Goal: Subscribe to service/newsletter

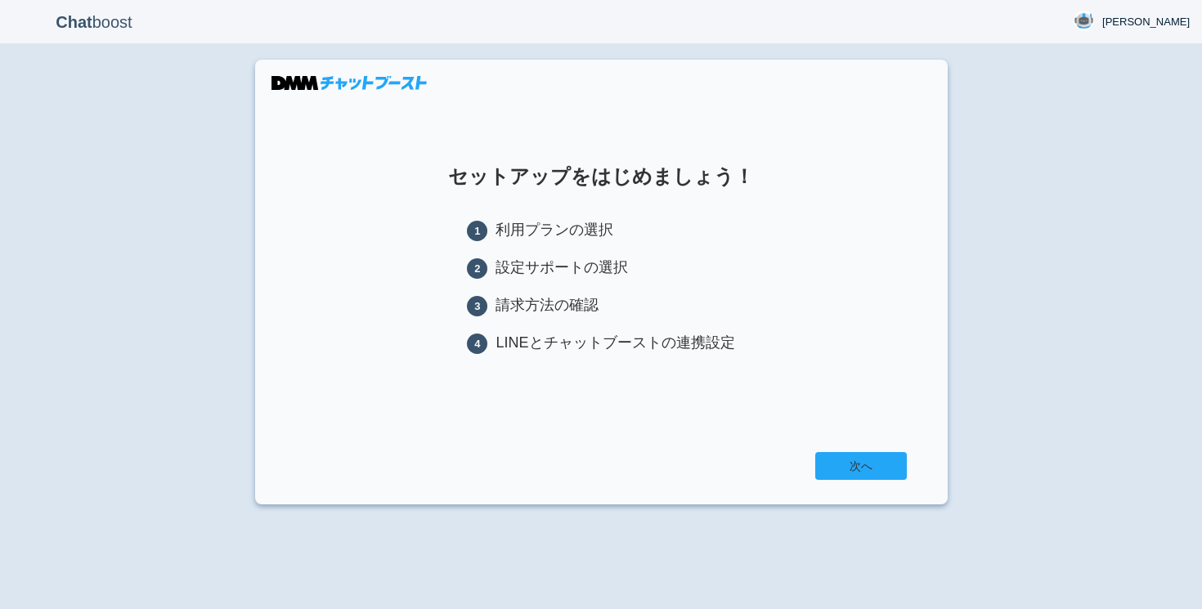
click at [877, 468] on link "次へ" at bounding box center [861, 466] width 92 height 28
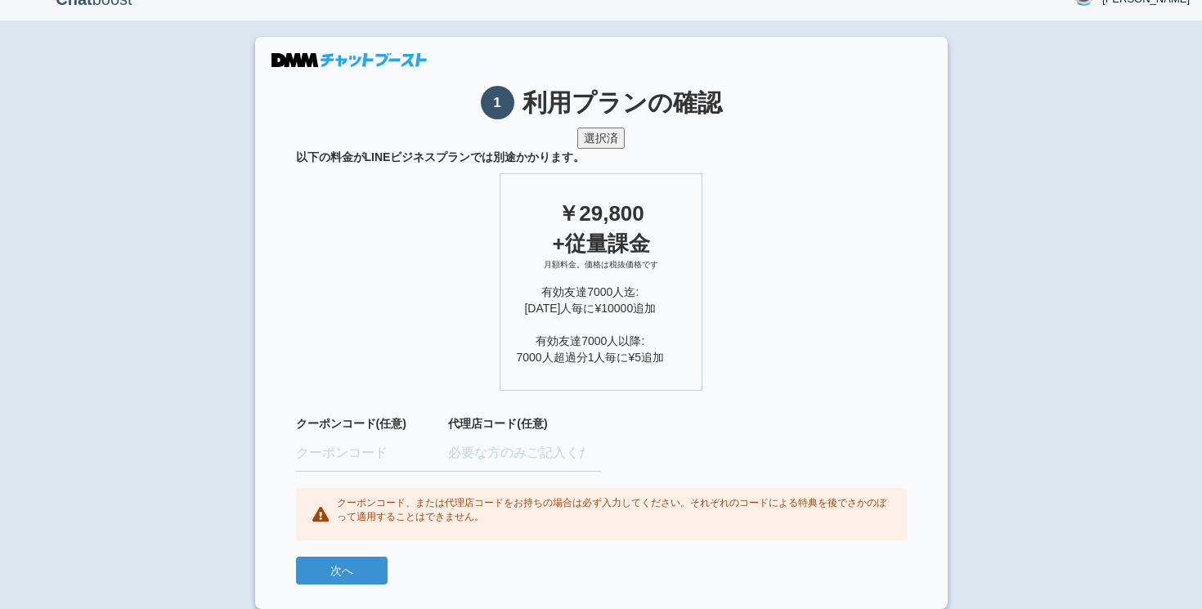
scroll to position [22, 0]
click at [345, 568] on button "次へ" at bounding box center [342, 572] width 92 height 28
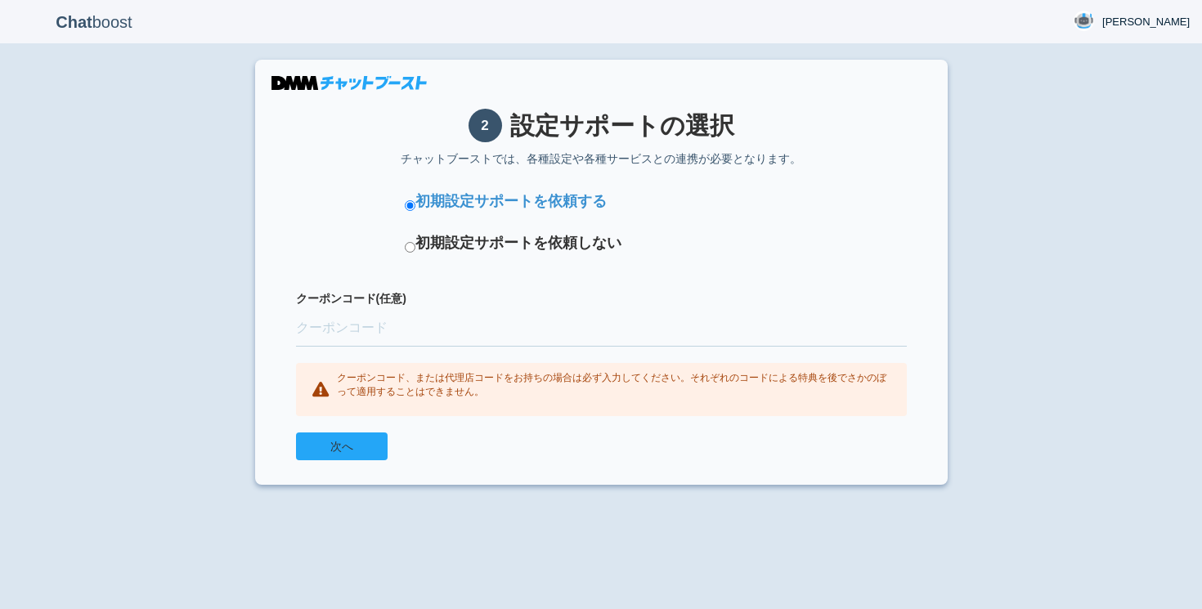
click at [374, 450] on button "次へ" at bounding box center [342, 447] width 92 height 28
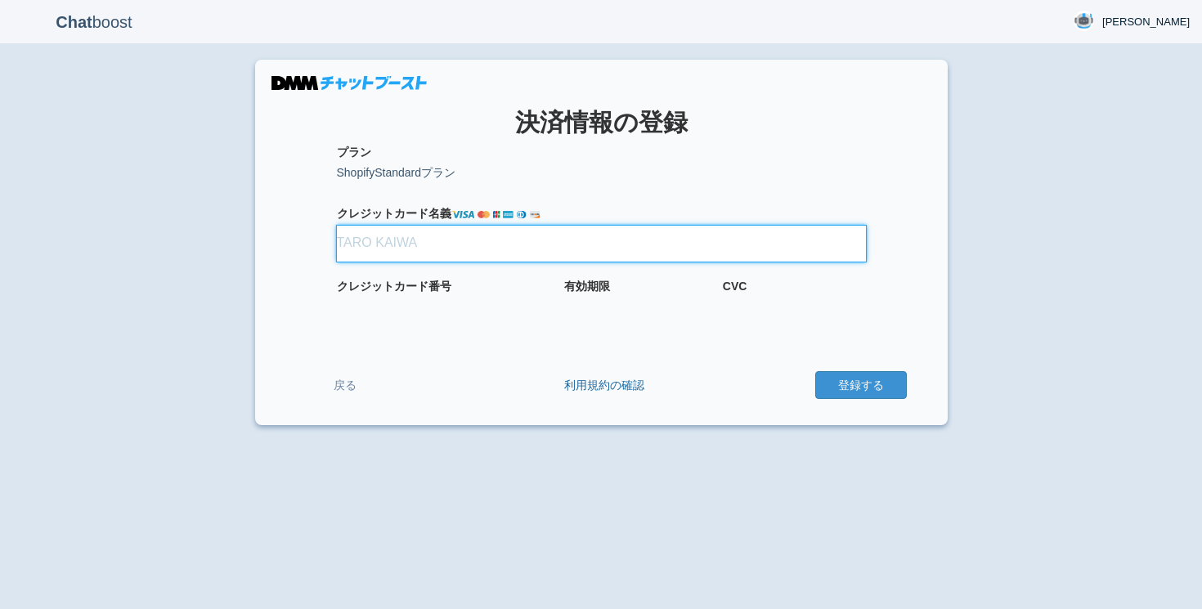
click at [365, 253] on input "クレジット カード名義" at bounding box center [601, 244] width 529 height 36
type input "[PERSON_NAME]"
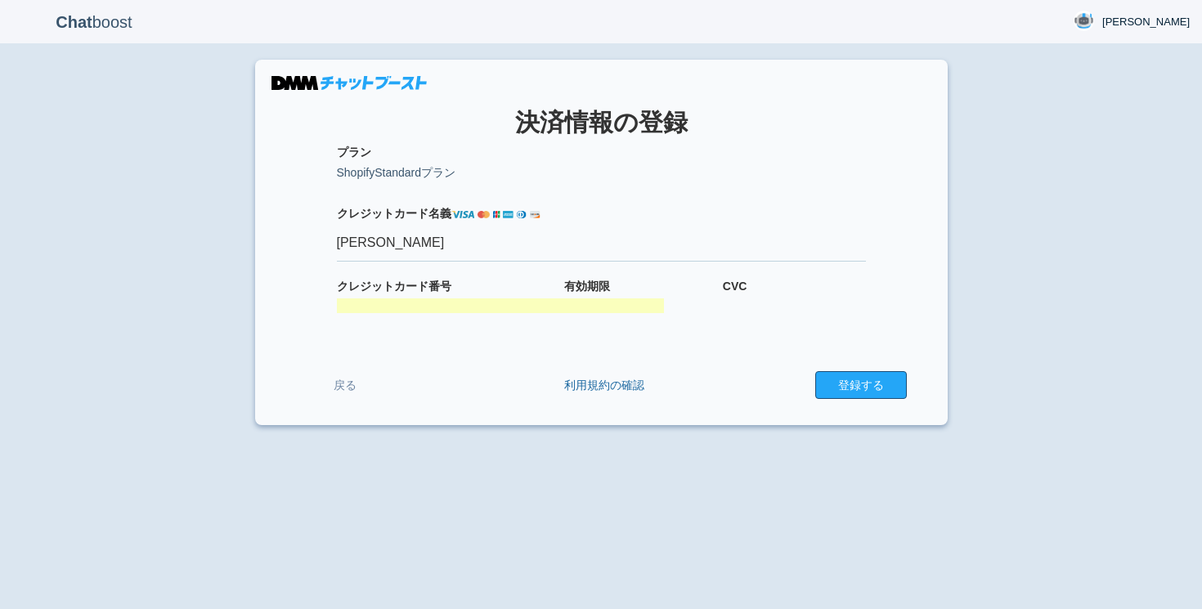
click at [855, 390] on button "登録する" at bounding box center [861, 385] width 92 height 28
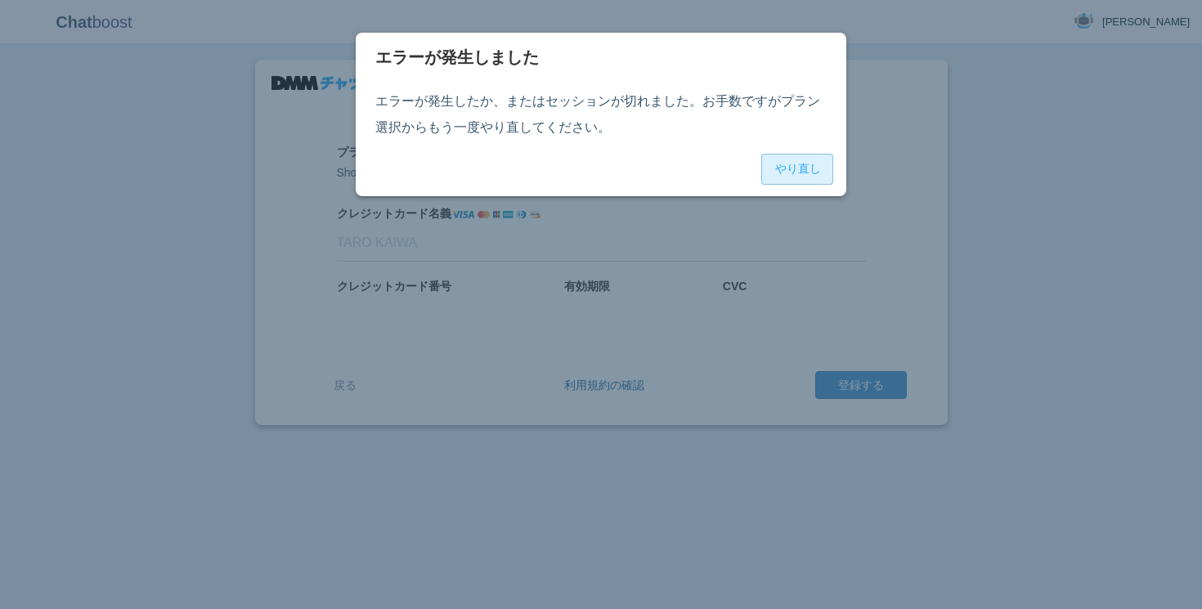
click at [804, 174] on button "やり直し" at bounding box center [797, 169] width 72 height 31
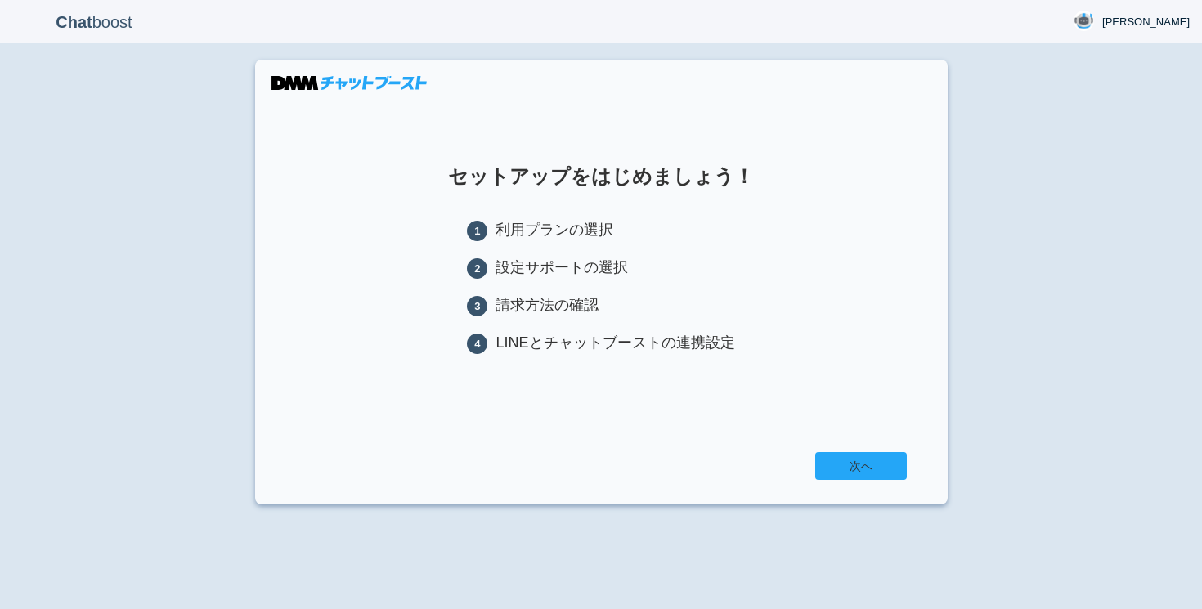
click at [845, 468] on link "次へ" at bounding box center [861, 466] width 92 height 28
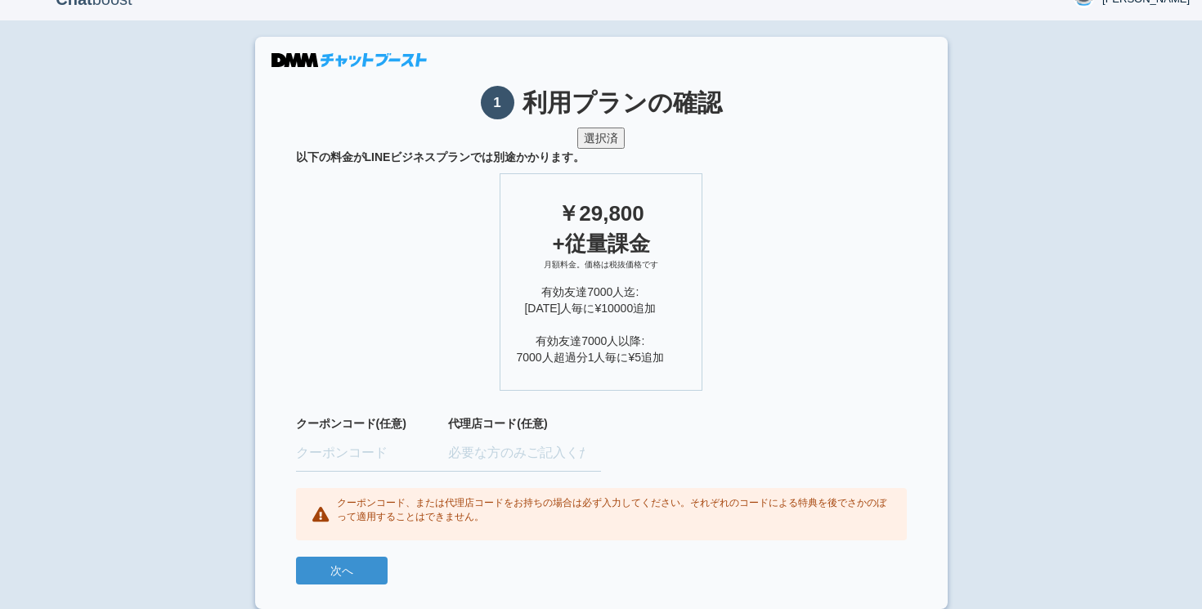
scroll to position [22, 0]
click at [319, 576] on button "次へ" at bounding box center [342, 572] width 92 height 28
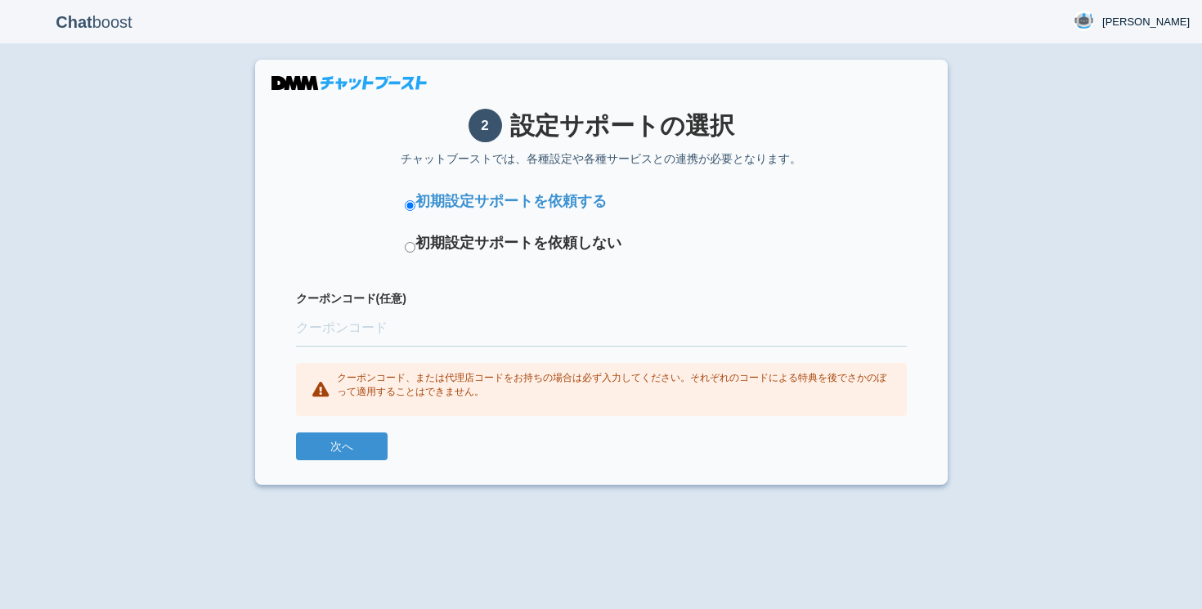
click at [356, 468] on section "2 設定サポートの選択 チャットブーストでは、各種設定や各種サービスとの連携が必要となります。 初期設定サポートを依頼する 初期設定サポートを依頼しない クー…" at bounding box center [601, 272] width 692 height 425
click at [356, 445] on button "次へ" at bounding box center [342, 447] width 92 height 28
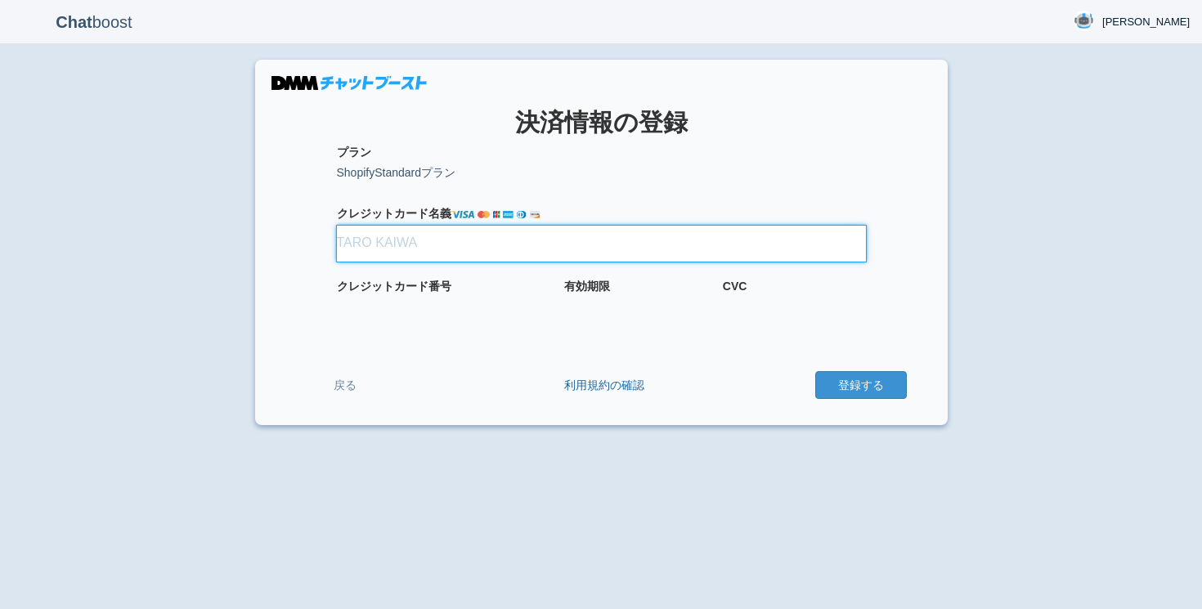
click at [370, 246] on input "クレジット カード名義" at bounding box center [601, 244] width 529 height 36
type input "[PERSON_NAME]"
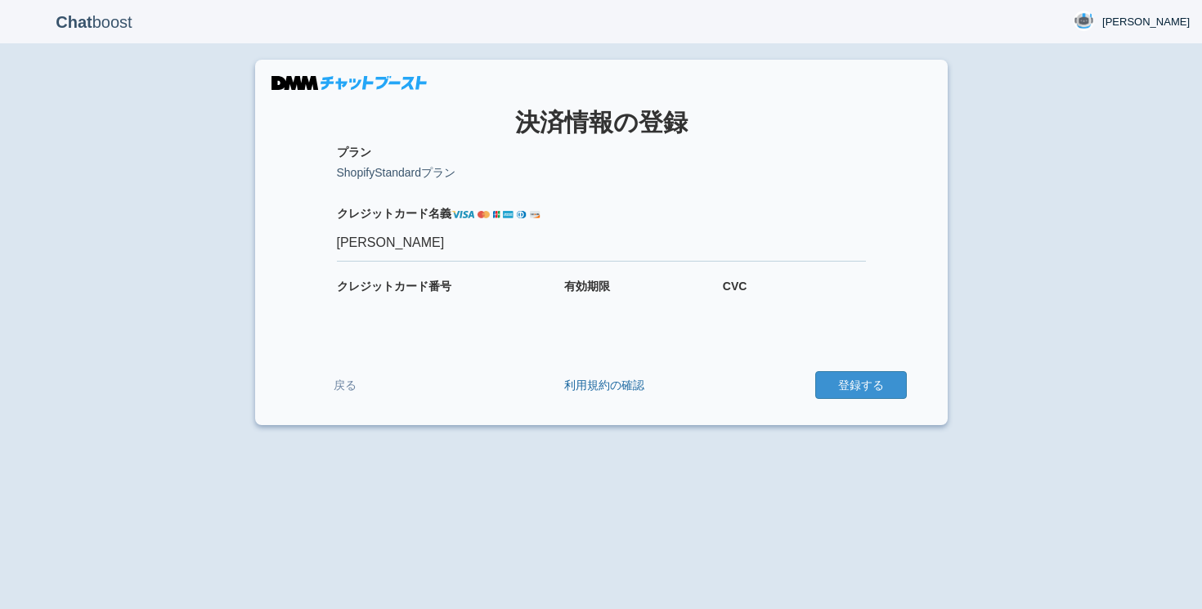
click at [1014, 258] on div "Chat boost [PERSON_NAME] [PERSON_NAME] Member since admin [DATE] 17:36:23 ログアウト…" at bounding box center [601, 304] width 1202 height 609
click at [849, 391] on button "登録する" at bounding box center [861, 385] width 92 height 28
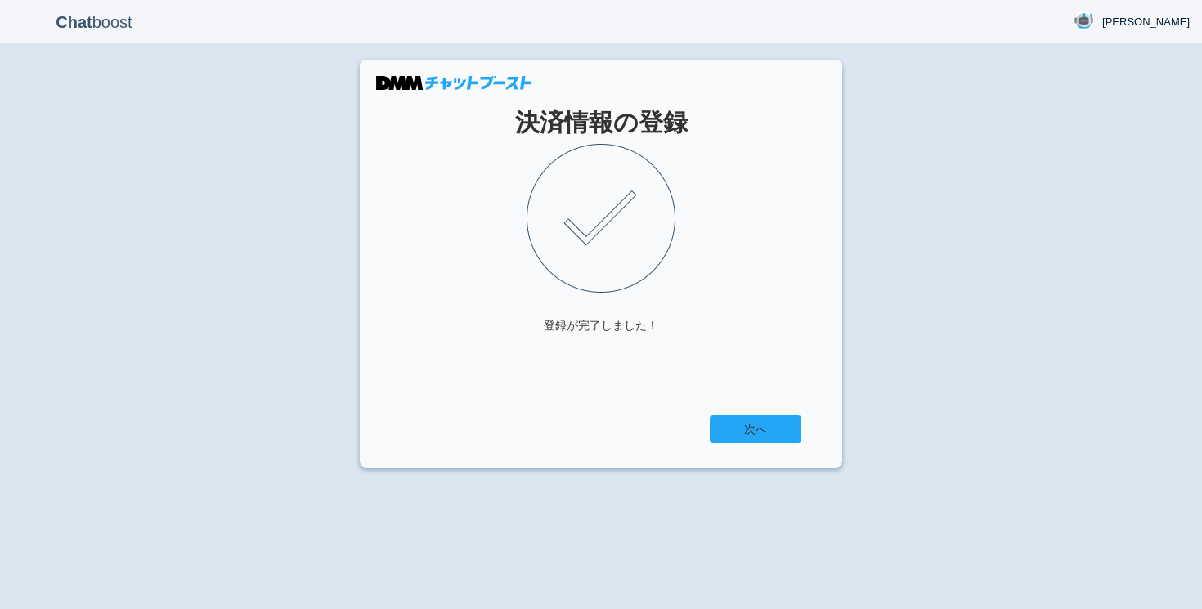
click at [750, 427] on link "次へ" at bounding box center [756, 429] width 92 height 28
